Goal: Task Accomplishment & Management: Use online tool/utility

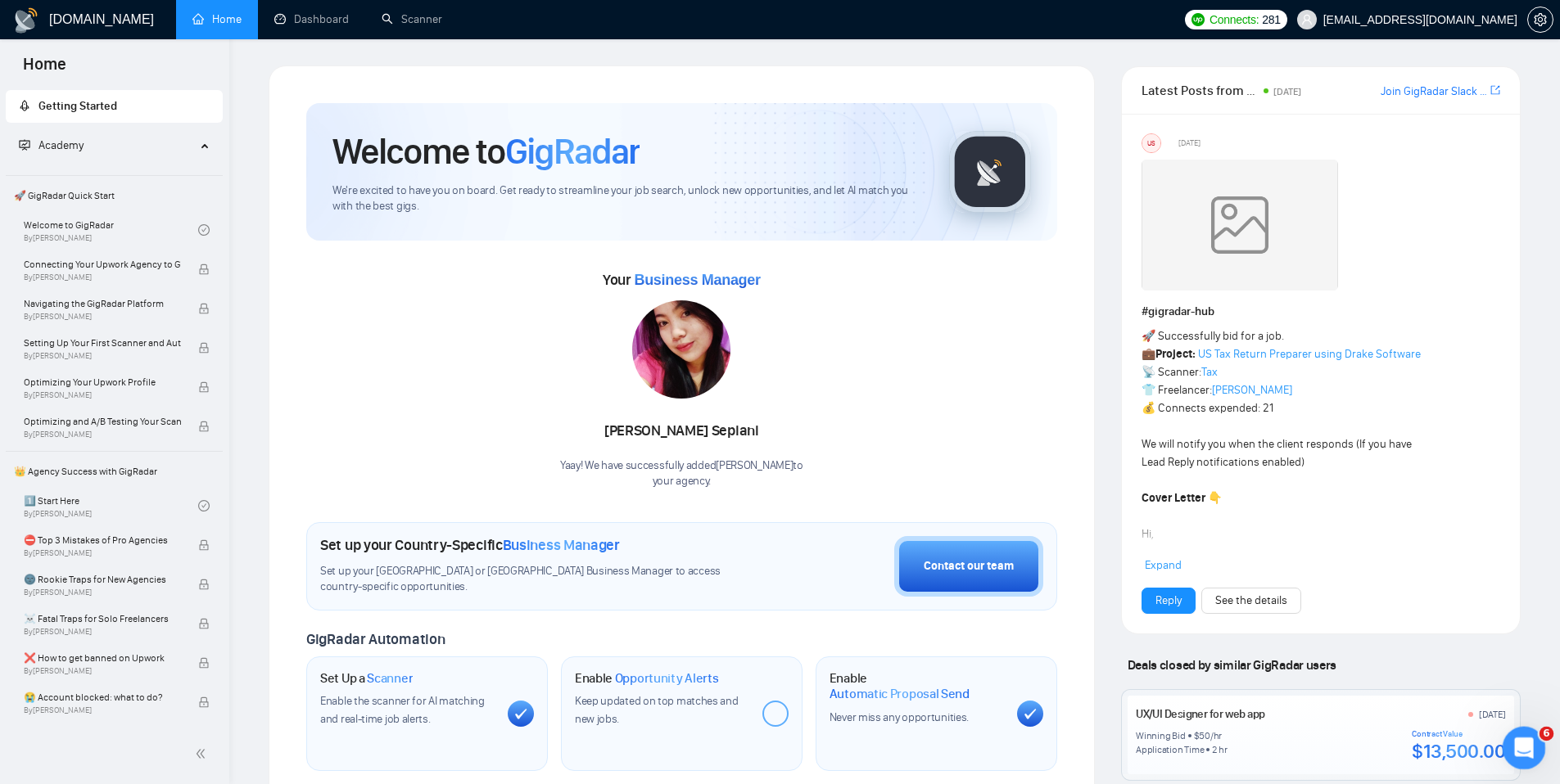
click at [1508, 748] on icon "Open Intercom Messenger" at bounding box center [1521, 746] width 27 height 27
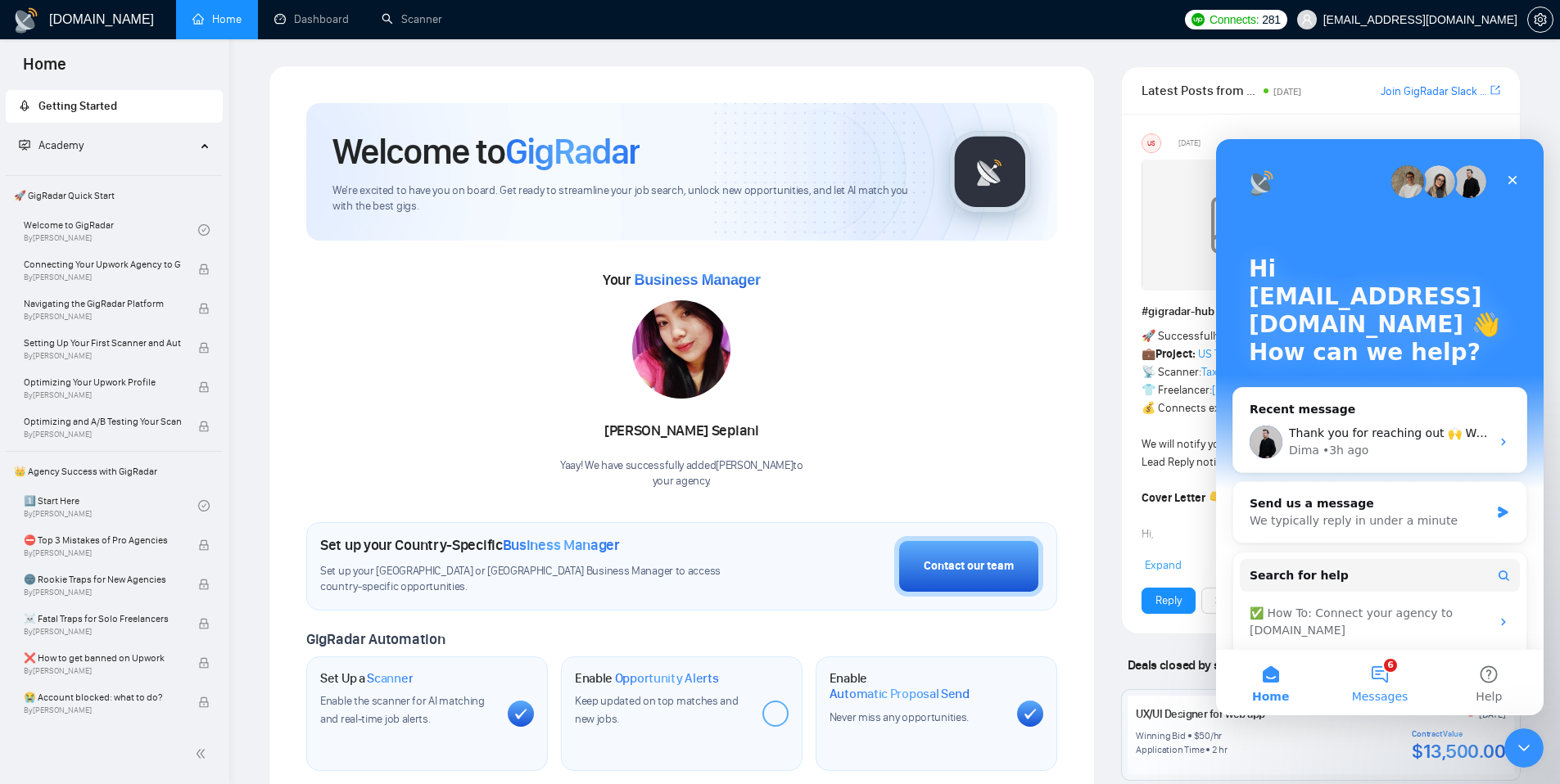
click at [1384, 685] on button "6 Messages" at bounding box center [1379, 682] width 109 height 65
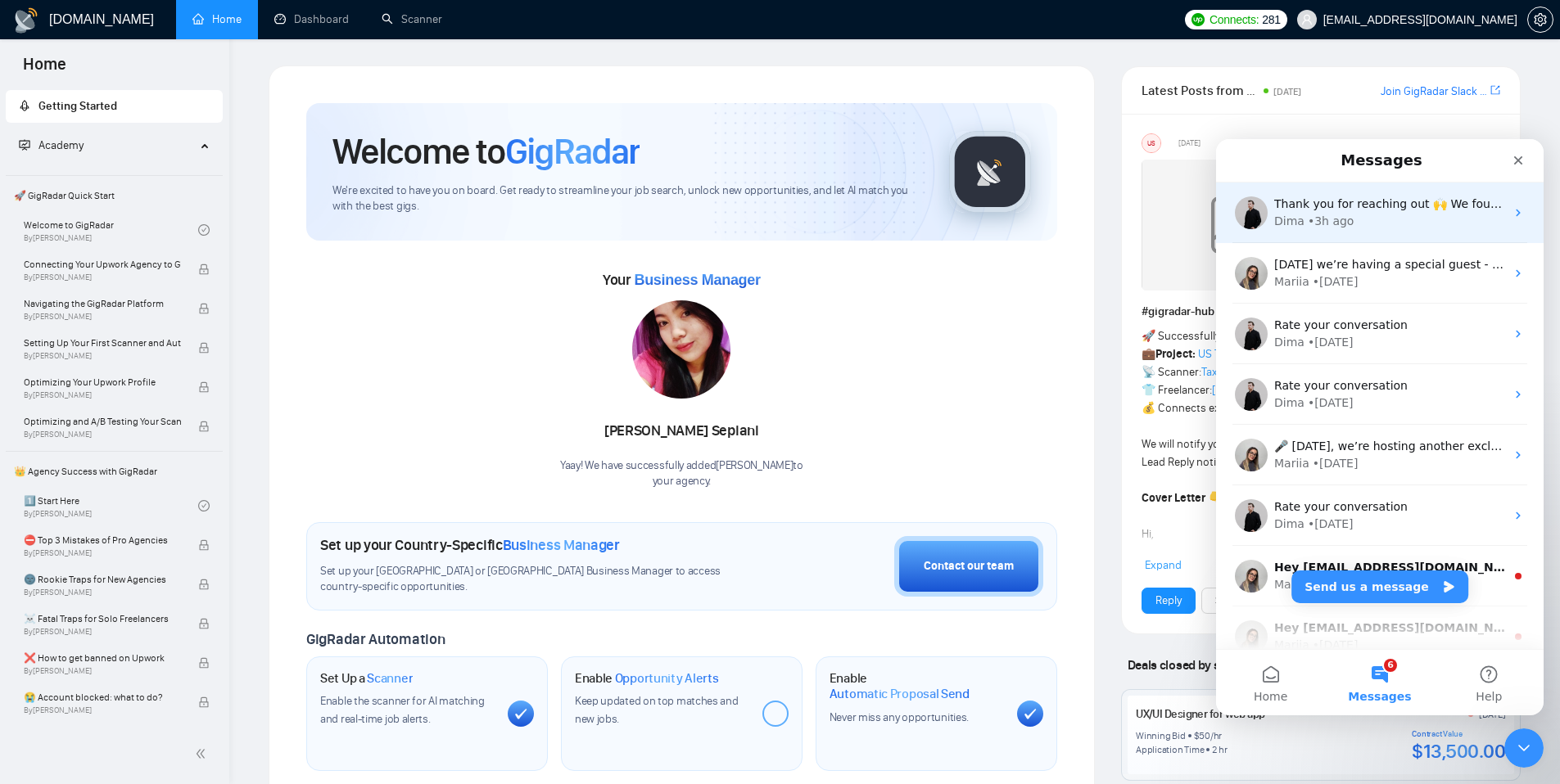
click at [1315, 224] on div "• 3h ago" at bounding box center [1330, 221] width 46 height 17
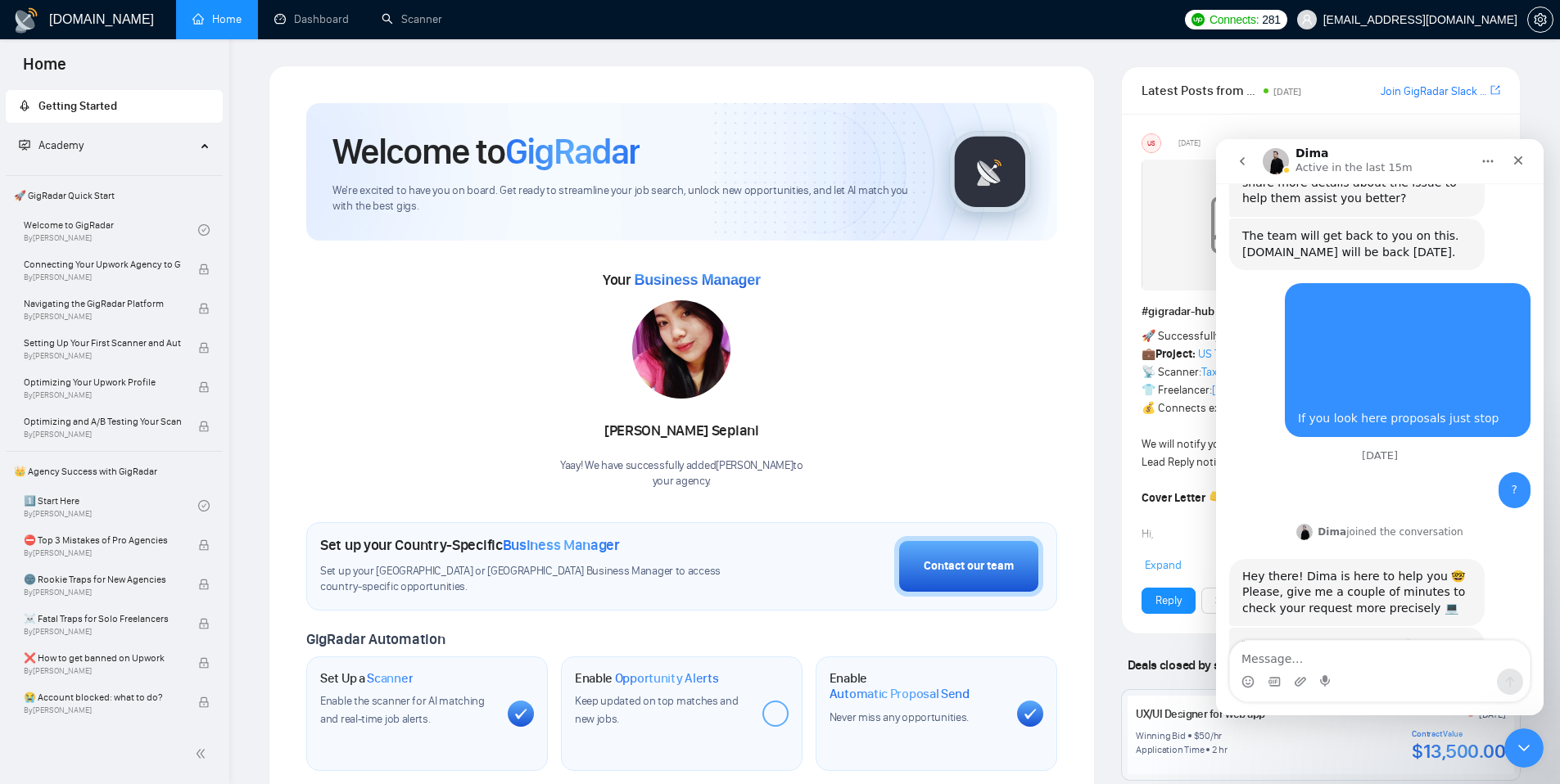
scroll to position [1393, 0]
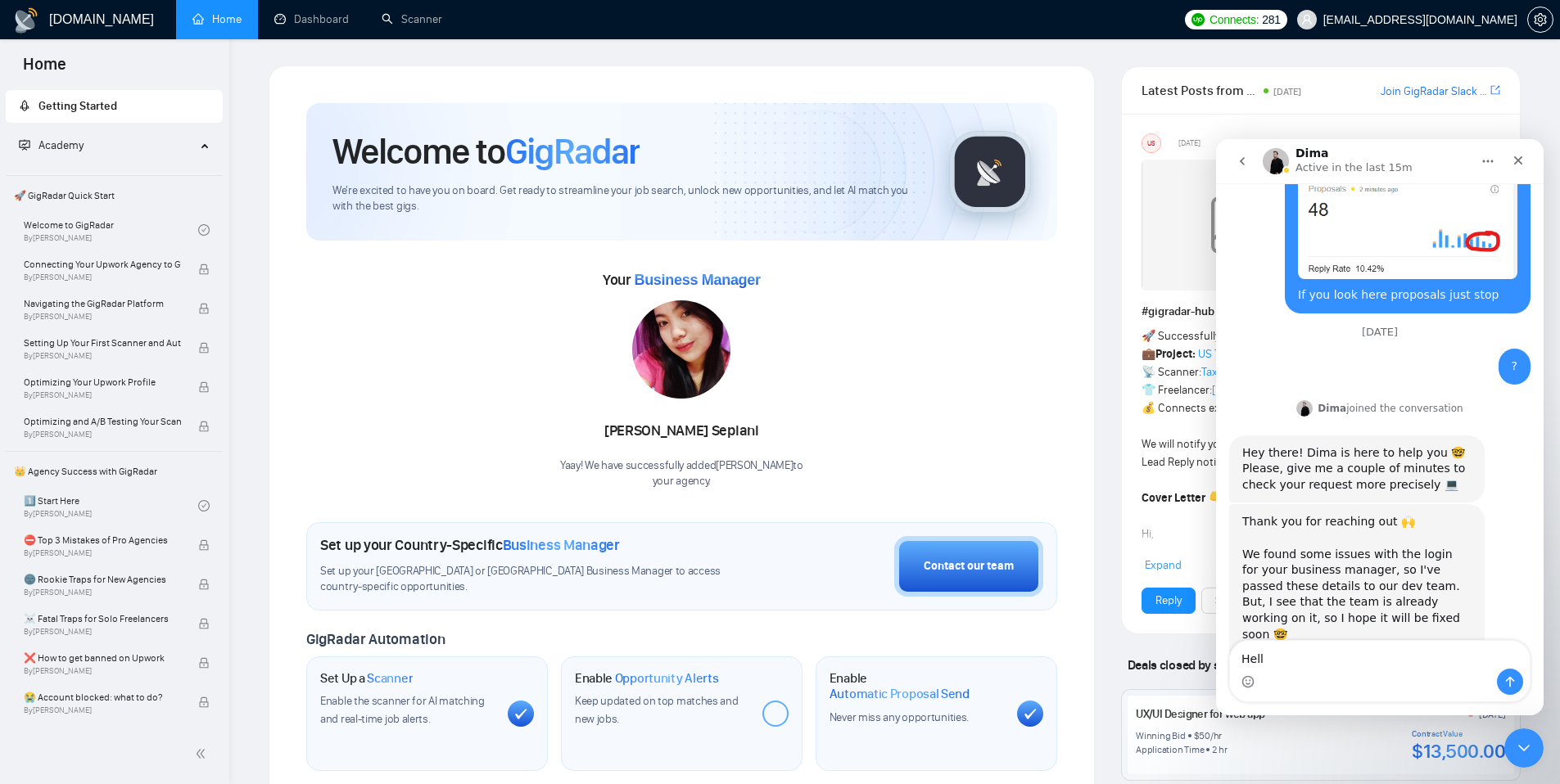
type textarea "Hello"
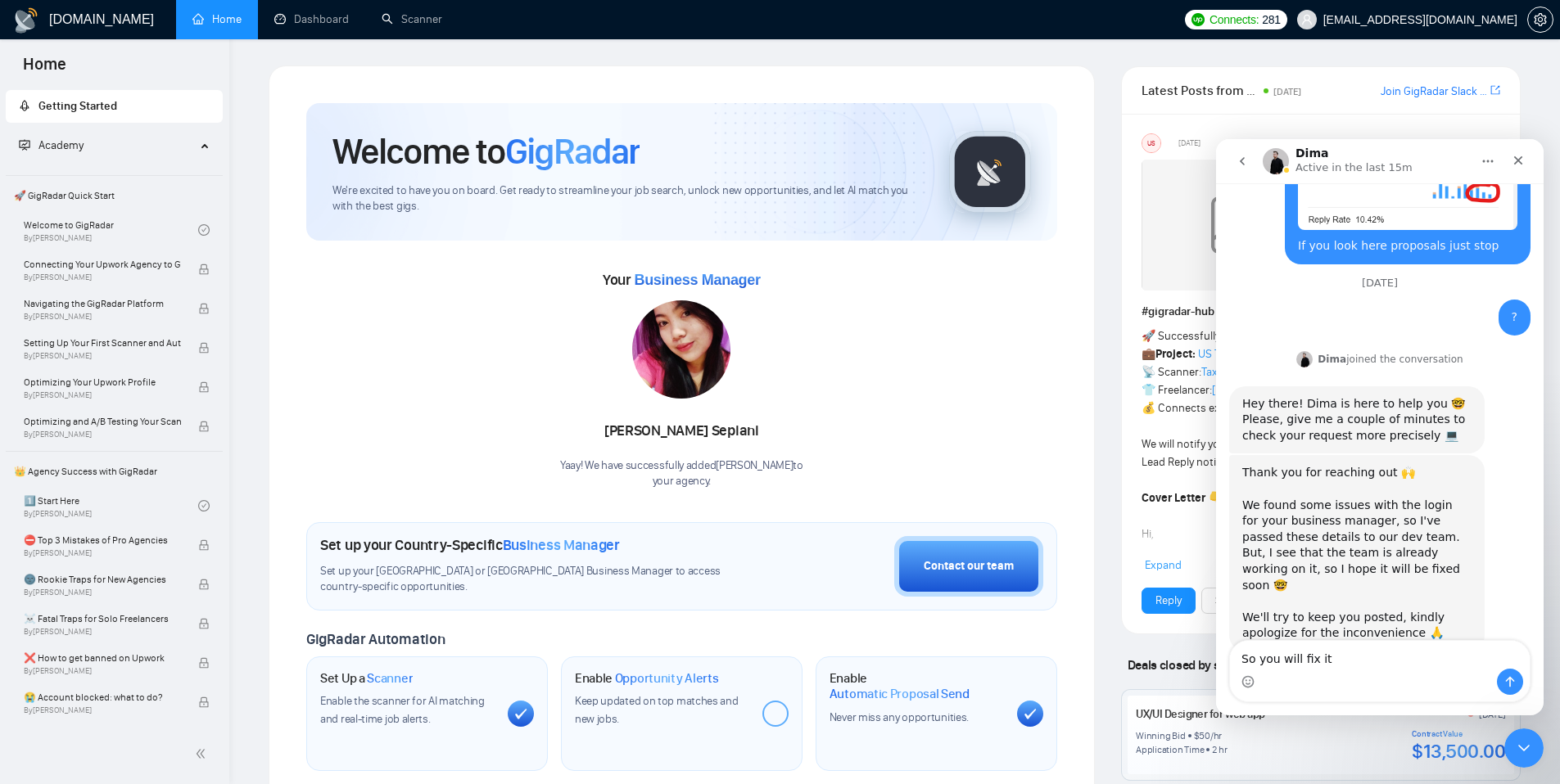
type textarea "So you will fix it?"
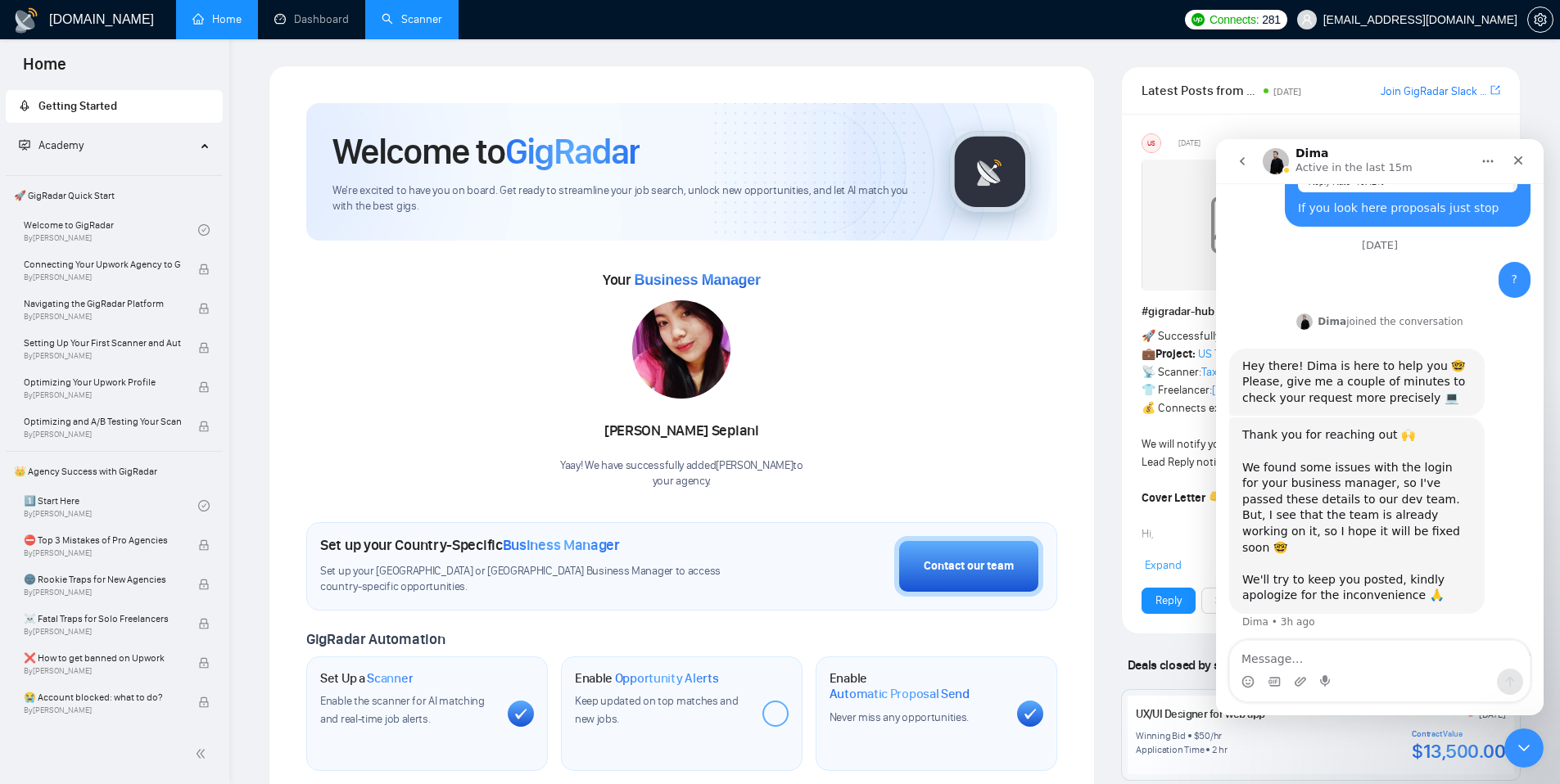
click at [397, 12] on link "Scanner" at bounding box center [411, 19] width 60 height 14
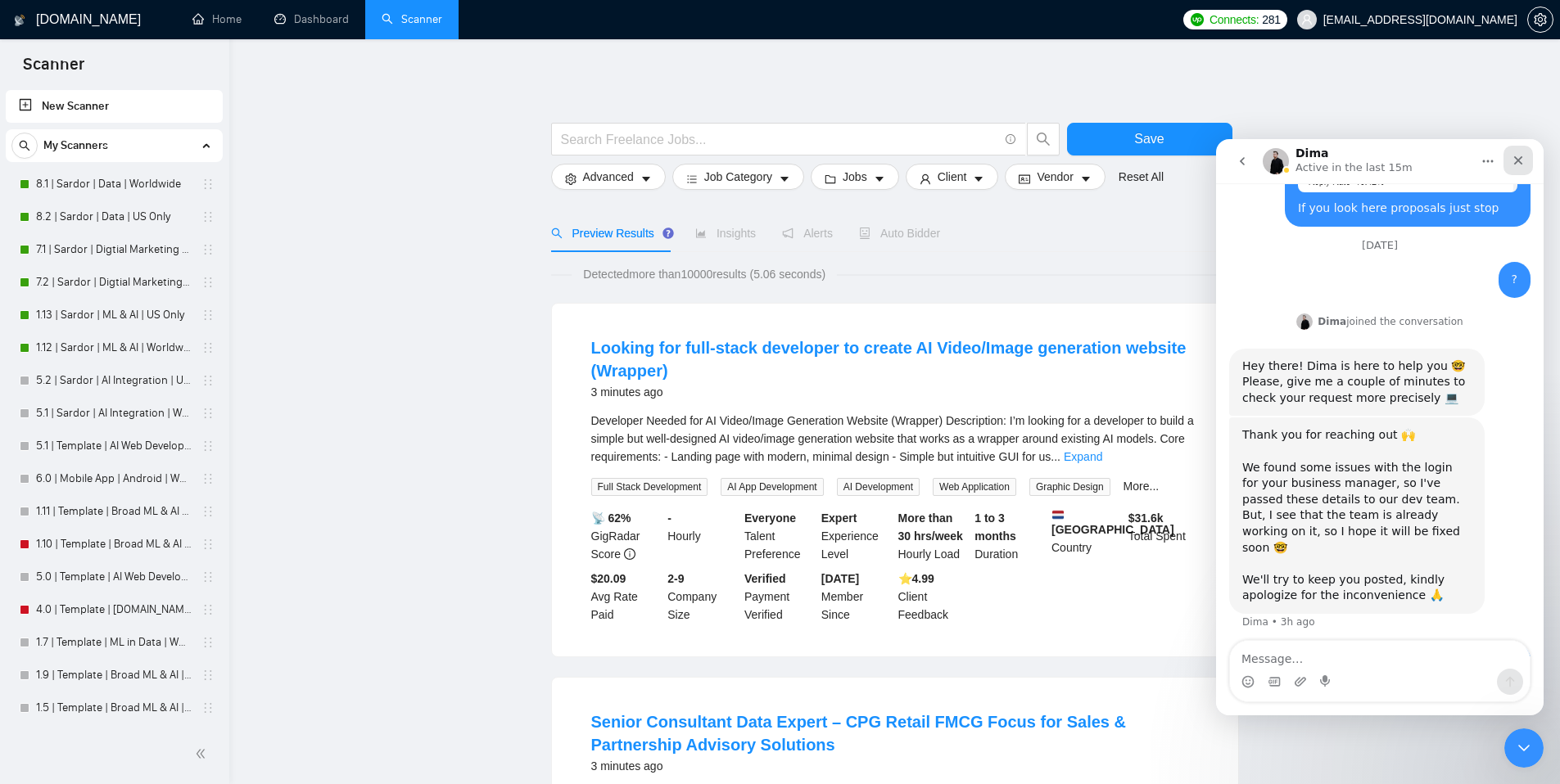
click at [1513, 166] on icon "Close" at bounding box center [1518, 160] width 13 height 13
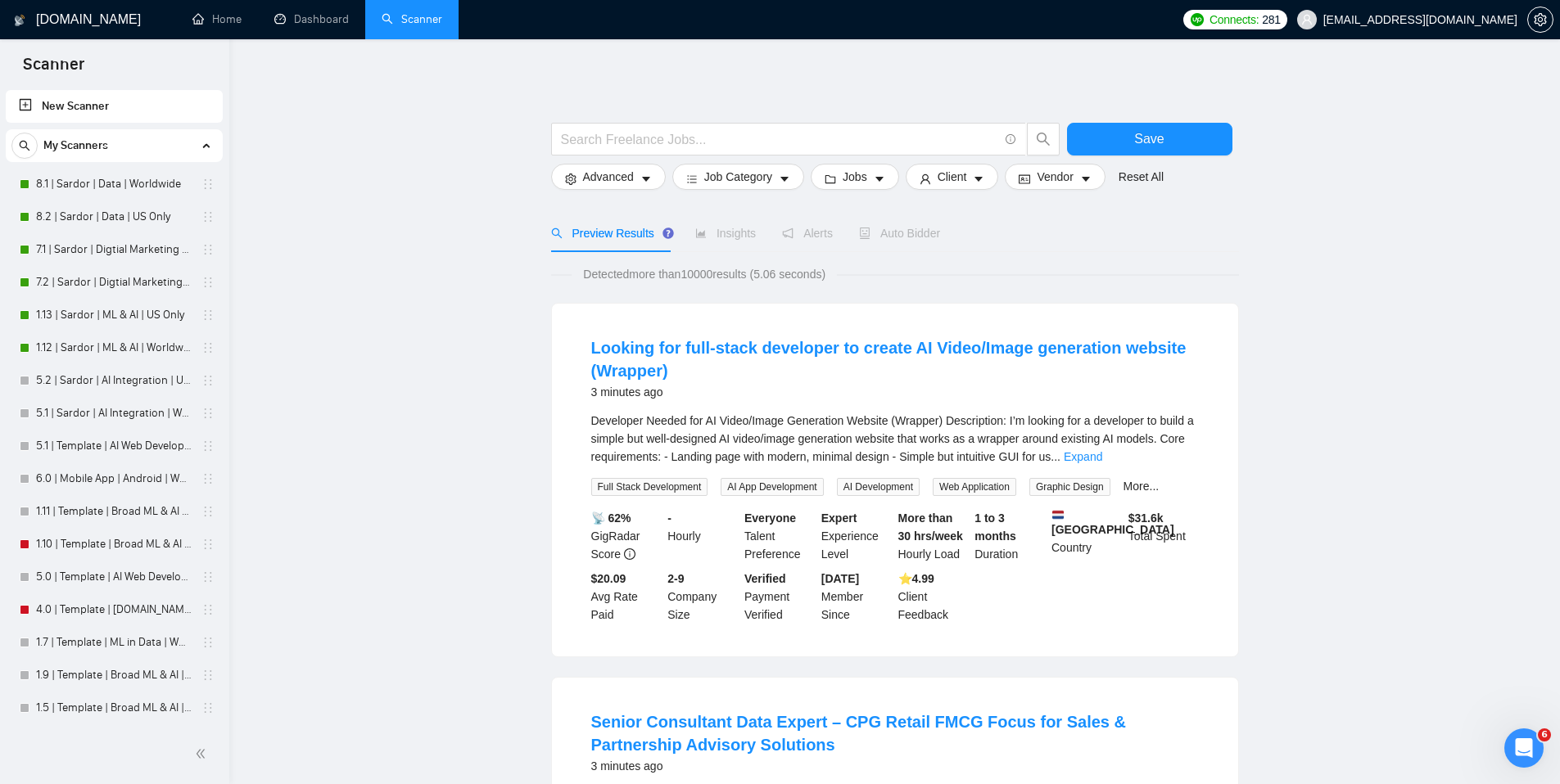
scroll to position [1480, 0]
click at [99, 260] on link "7.1 | Sardor | Digtial Marketing PPC | Worldwide" at bounding box center [114, 249] width 156 height 33
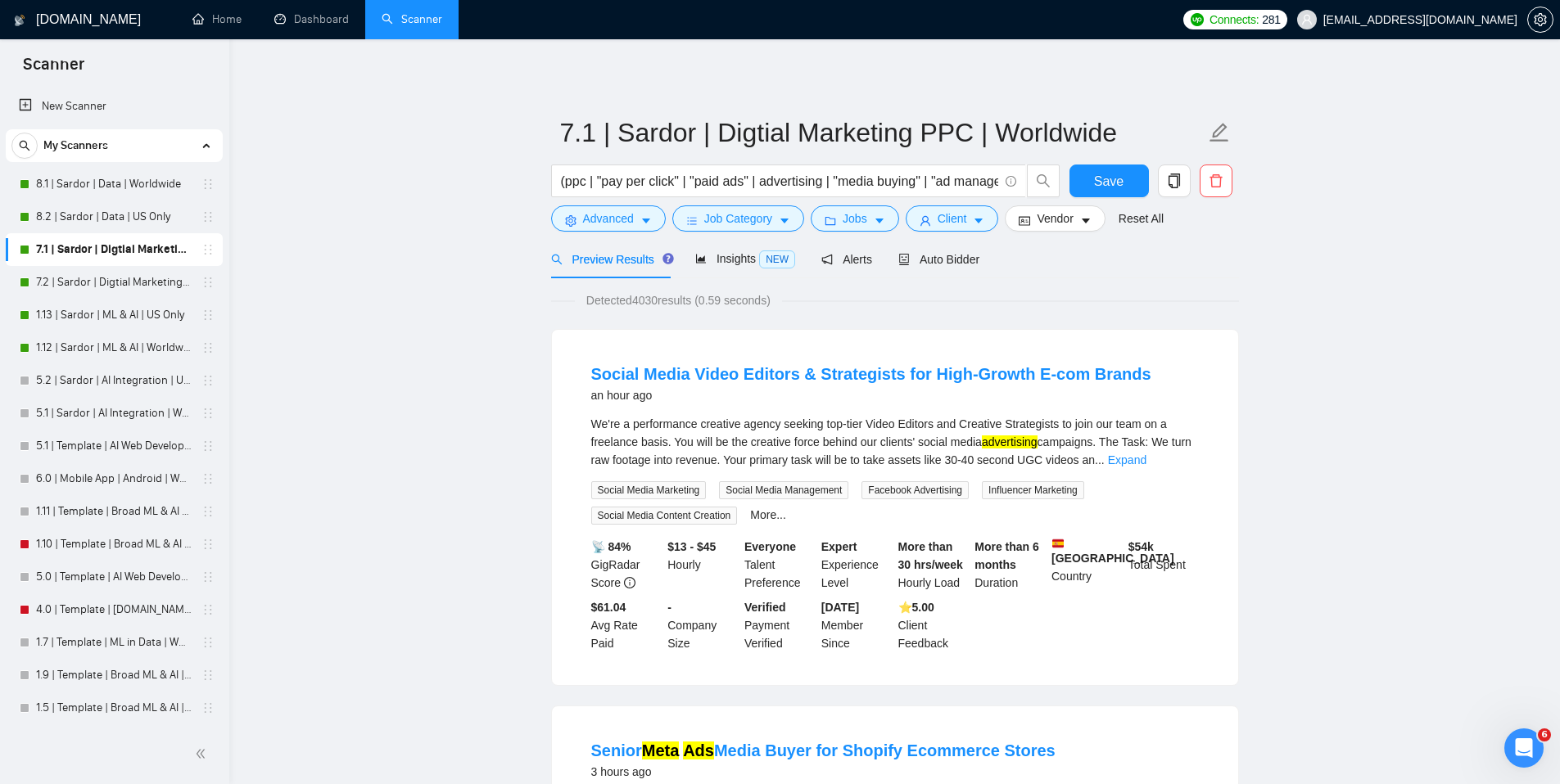
click at [996, 259] on div "Preview Results Insights NEW Alerts Auto Bidder" at bounding box center [894, 258] width 688 height 38
click at [972, 261] on span "Auto Bidder" at bounding box center [938, 258] width 81 height 13
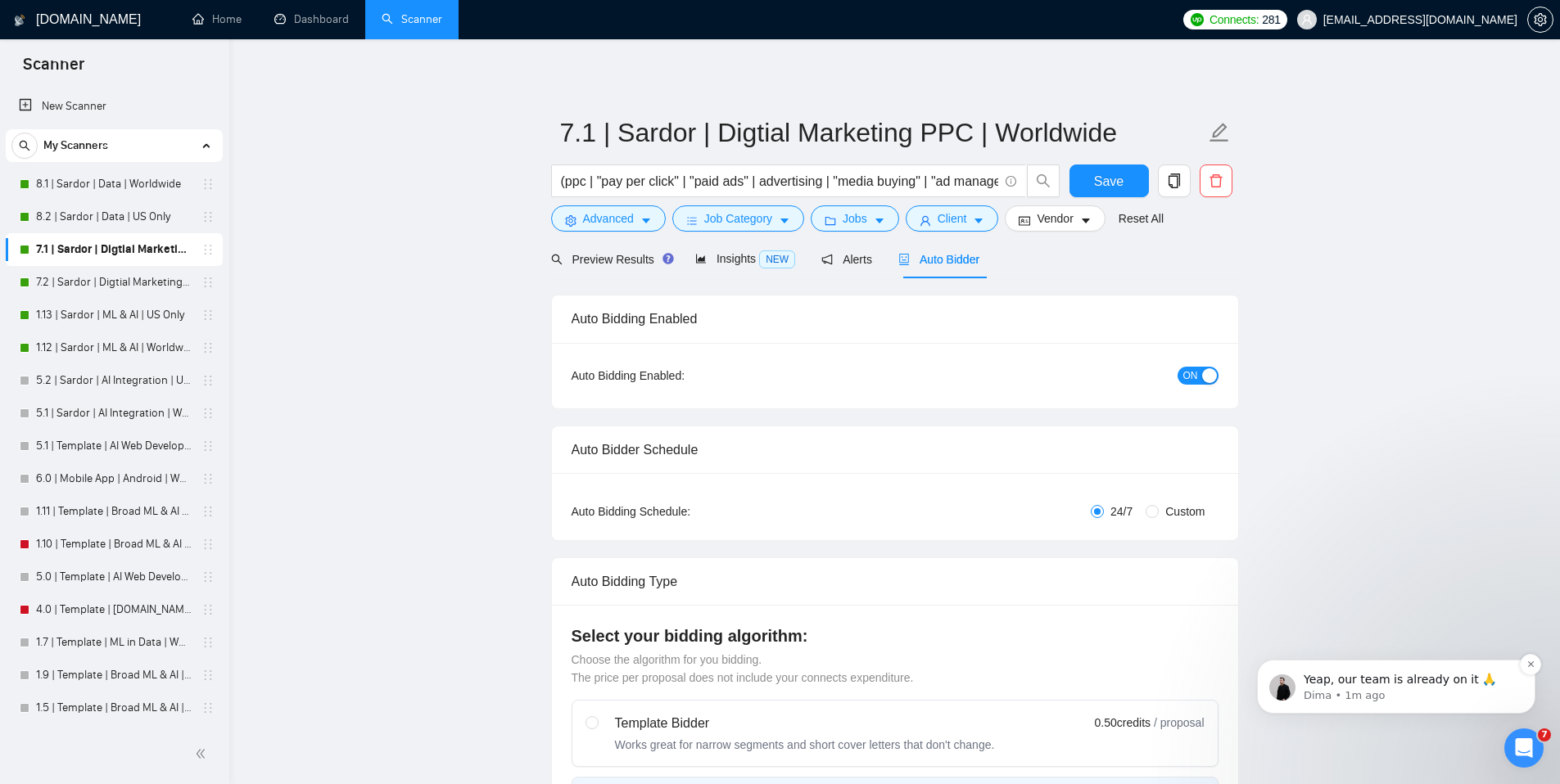
click at [1379, 701] on p "Dima • 1m ago" at bounding box center [1409, 695] width 211 height 15
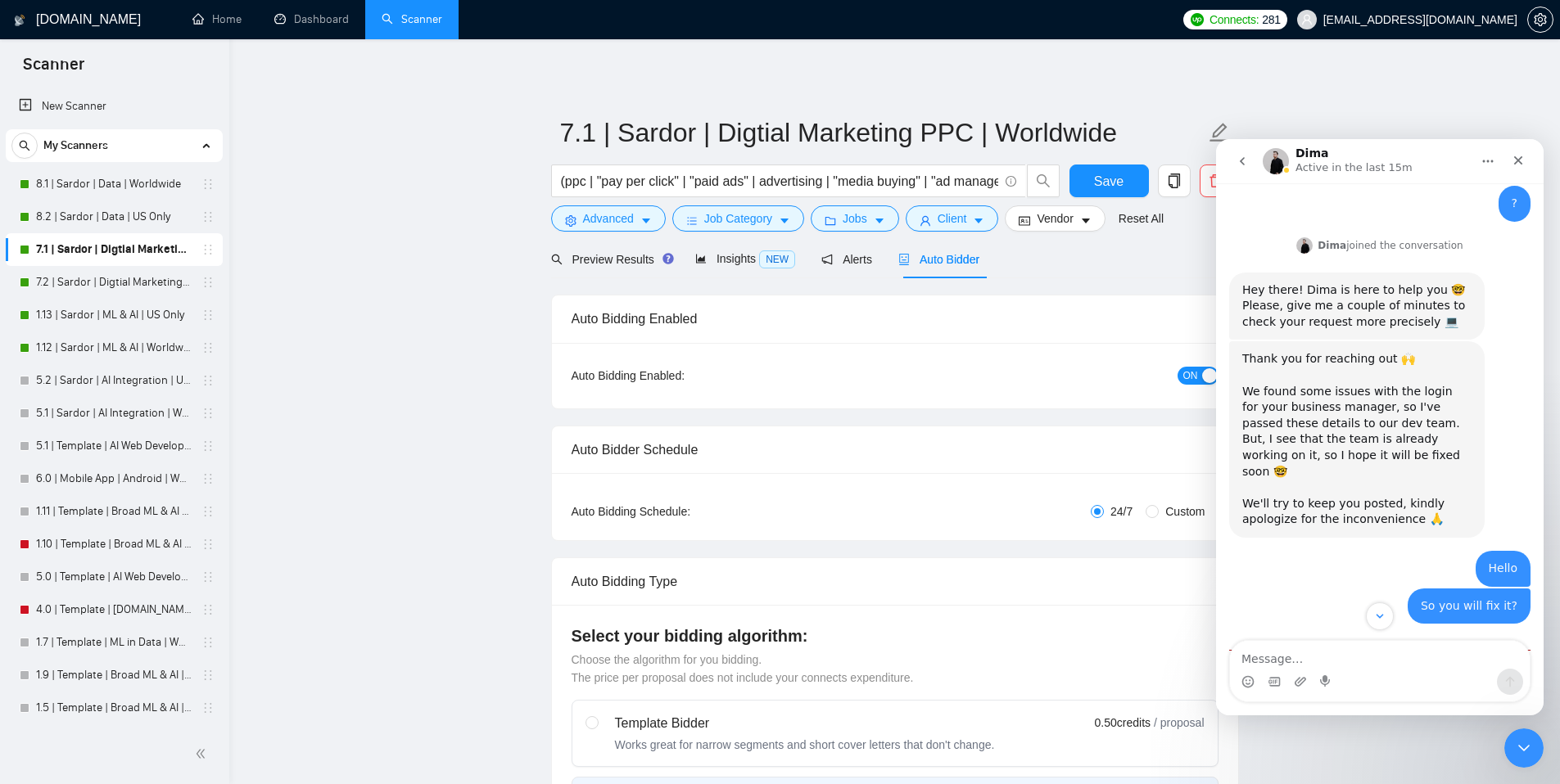
scroll to position [1555, 0]
click at [1312, 657] on textarea "Message…" at bounding box center [1379, 655] width 300 height 28
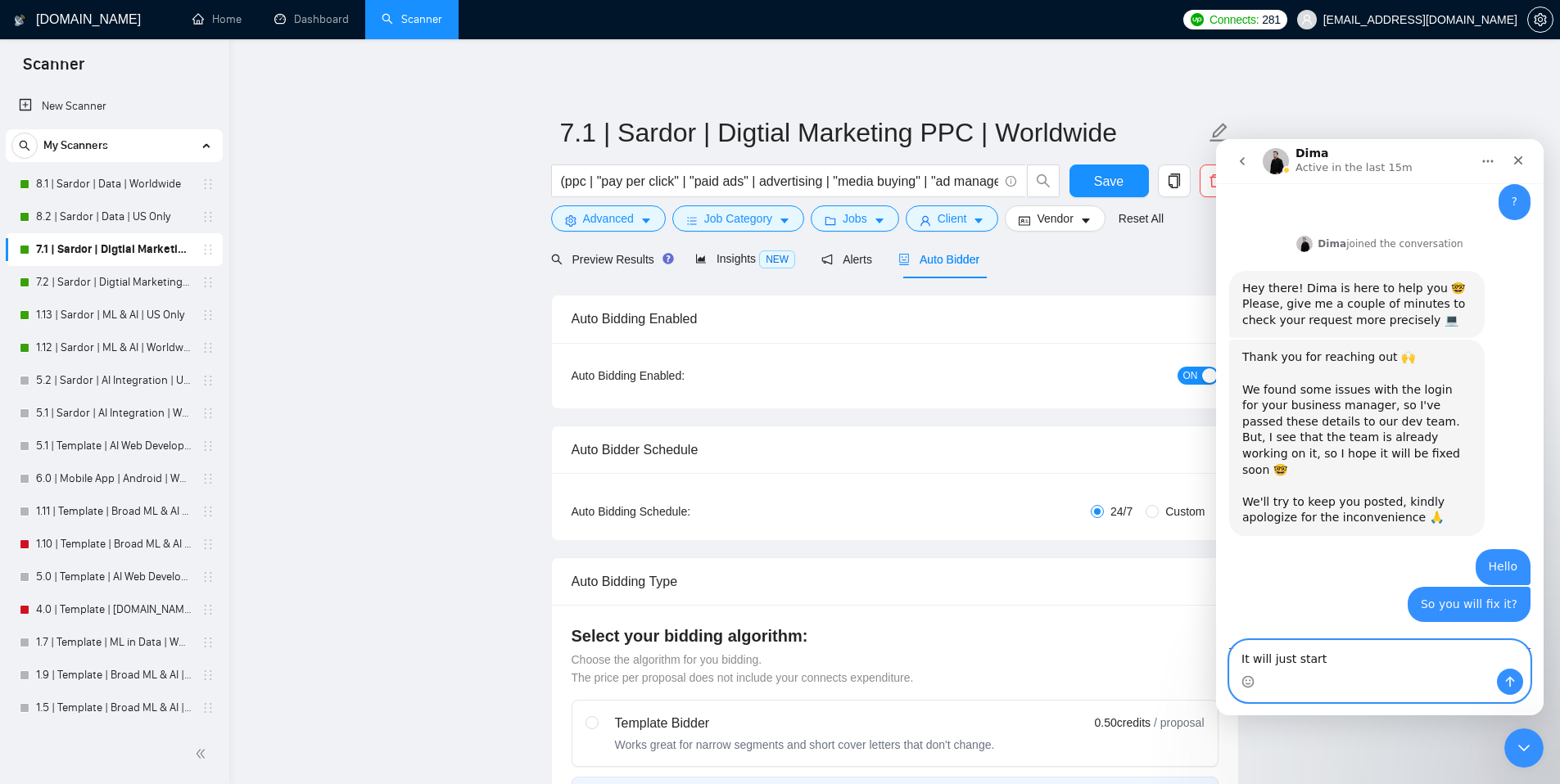
type textarea "It will just start?"
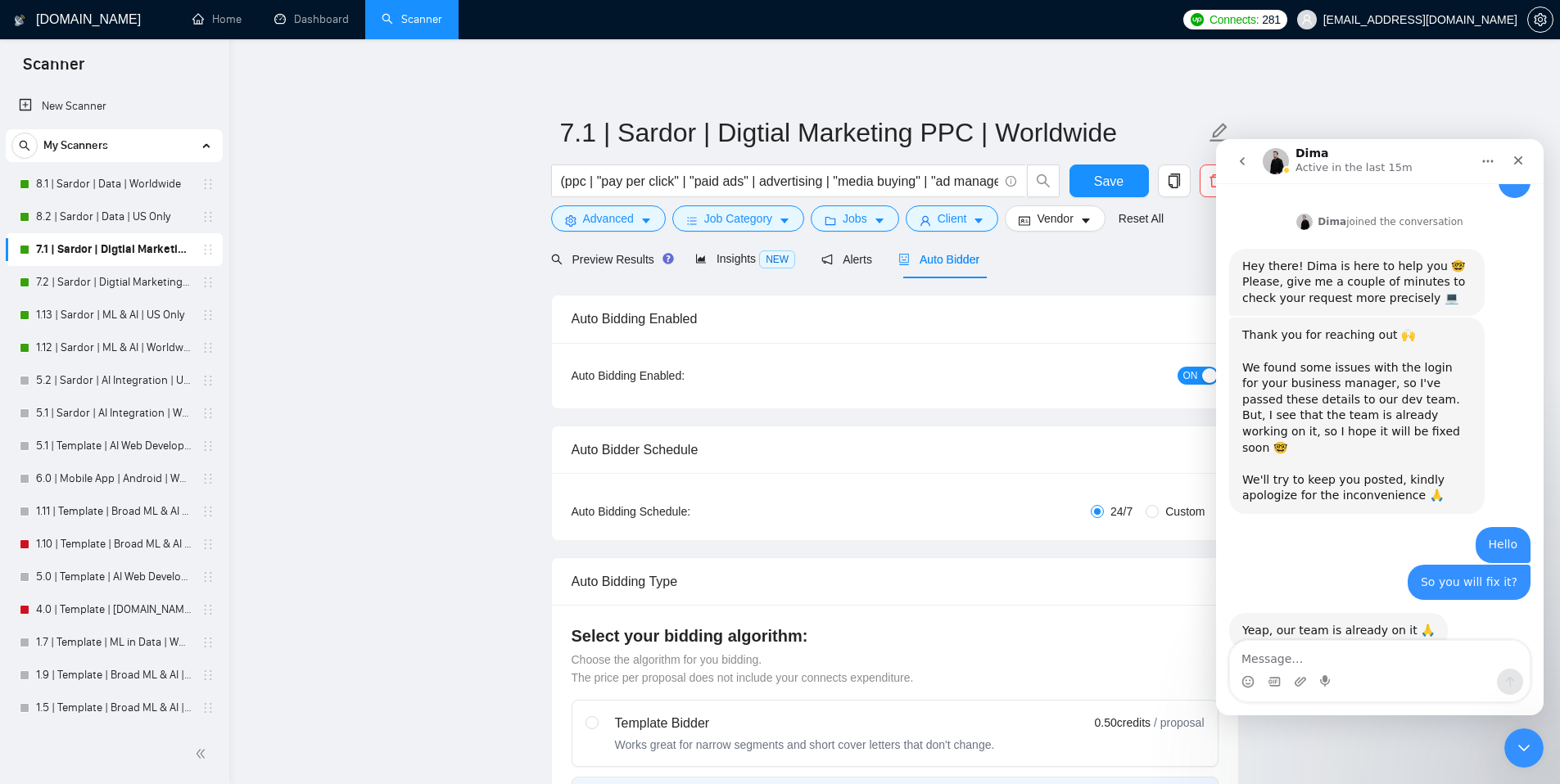
scroll to position [1642, 0]
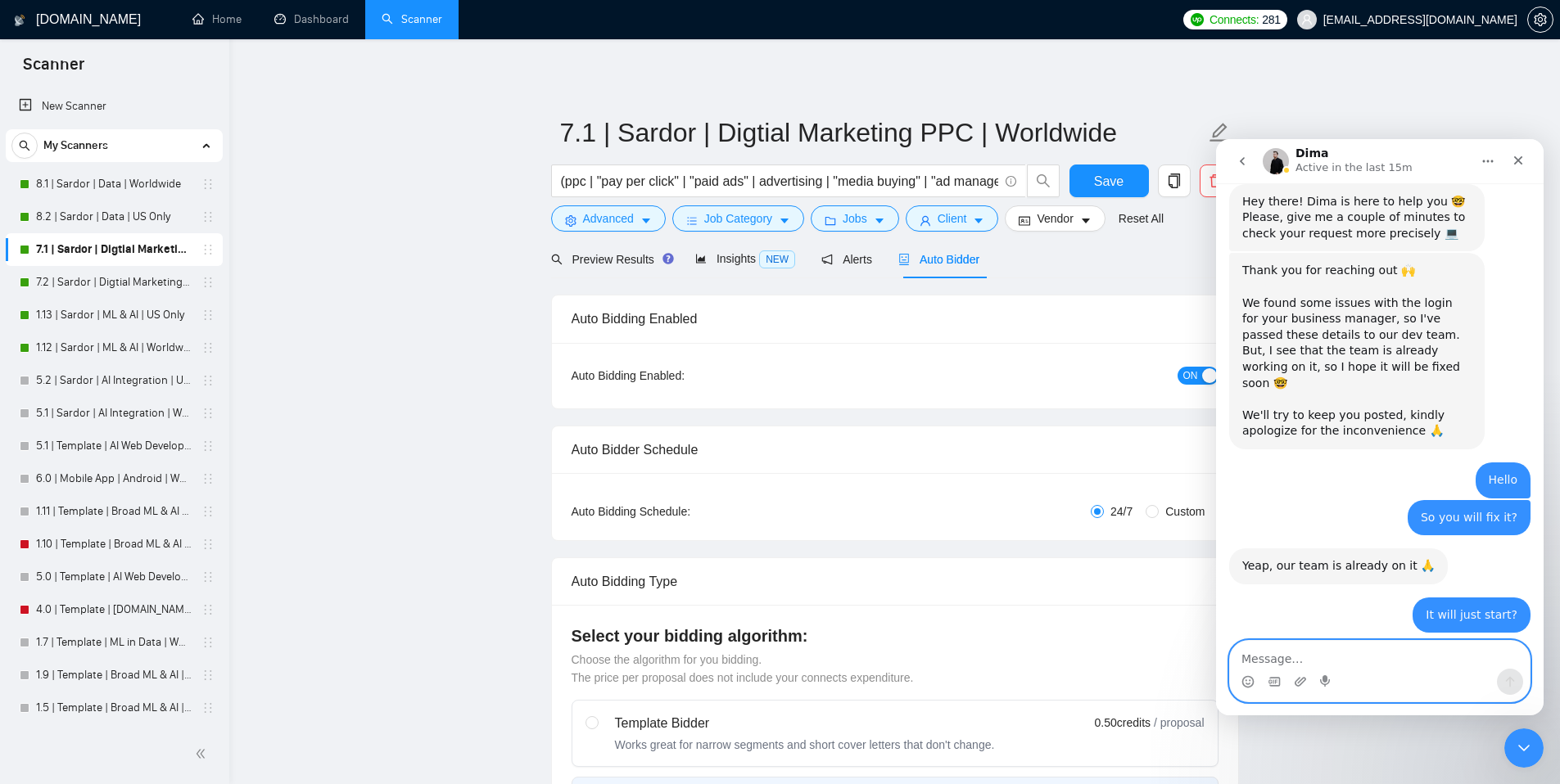
click at [1283, 651] on textarea "Message…" at bounding box center [1379, 655] width 300 height 28
type textarea "BTW from your knowledge base"
click at [1288, 681] on div "Intercom messenger" at bounding box center [1379, 681] width 300 height 27
